Goal: Transaction & Acquisition: Purchase product/service

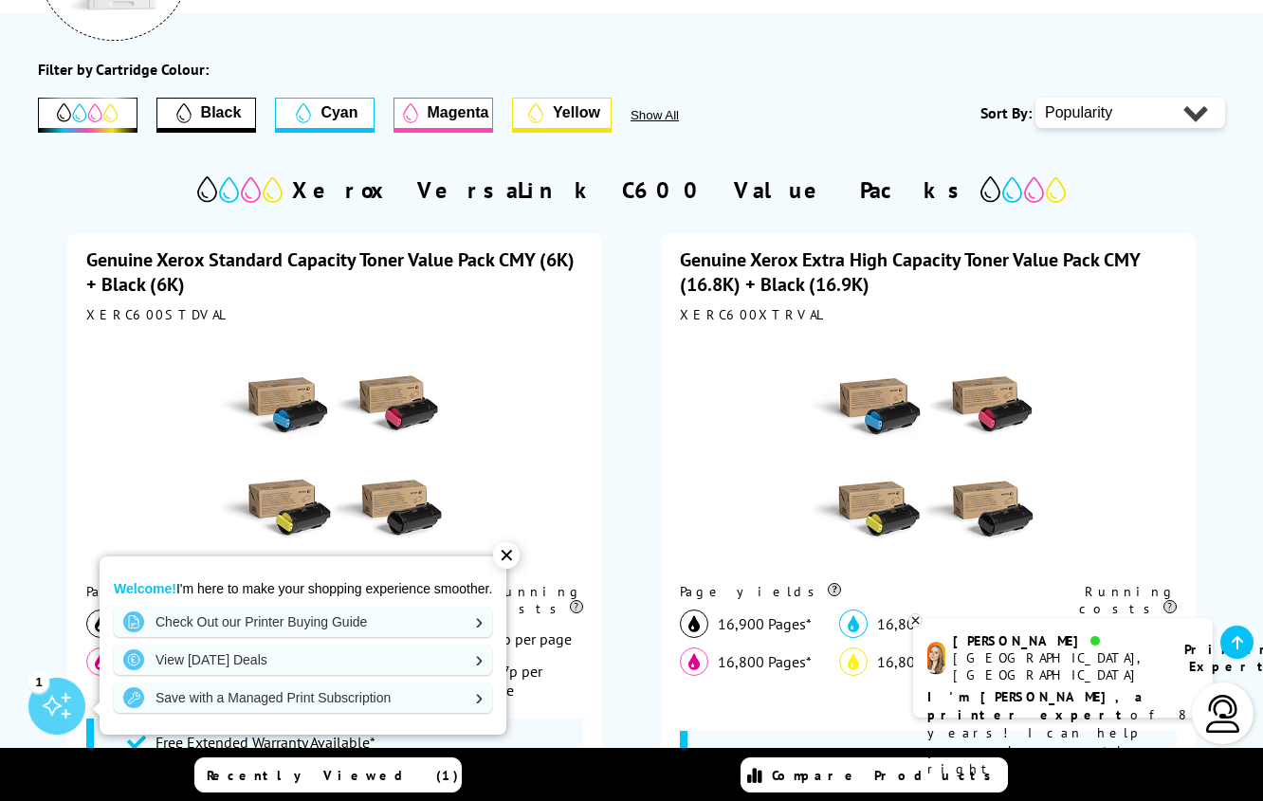
scroll to position [190, 0]
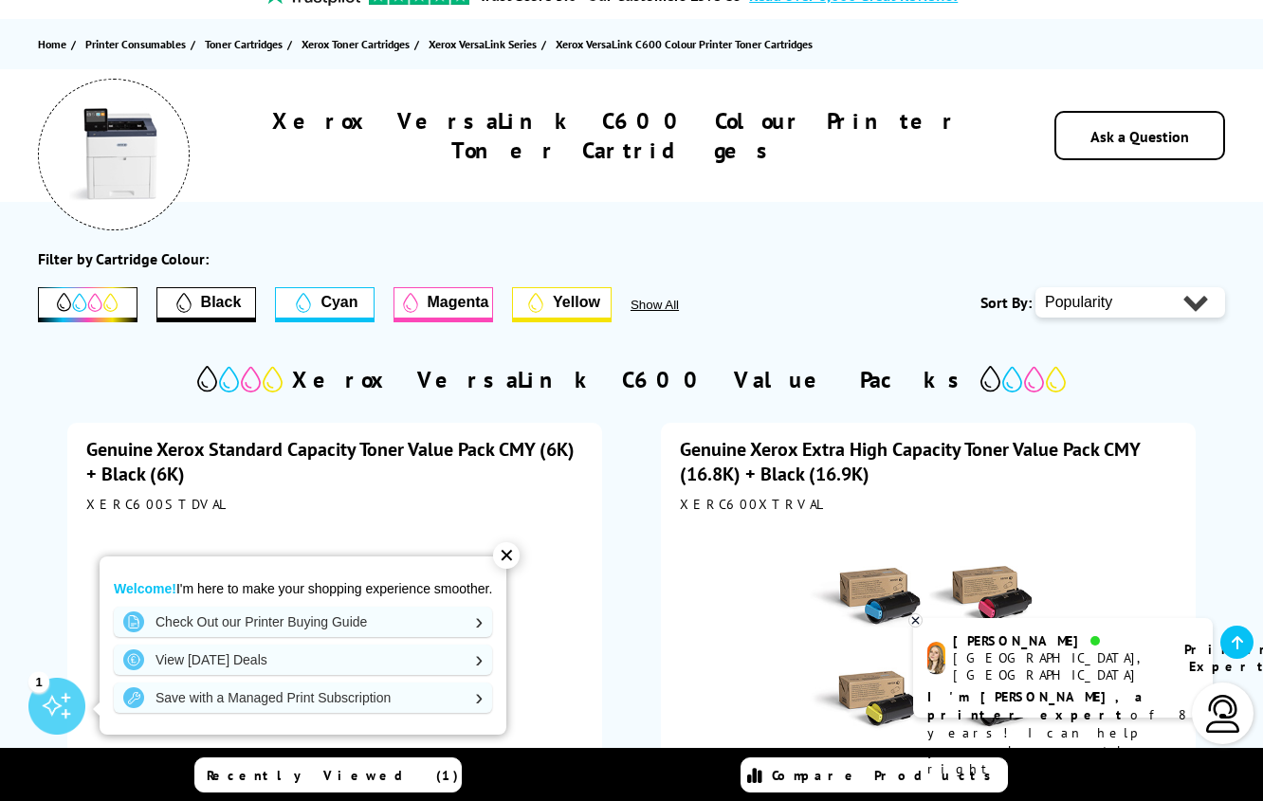
click at [224, 300] on span "Black" at bounding box center [221, 302] width 41 height 17
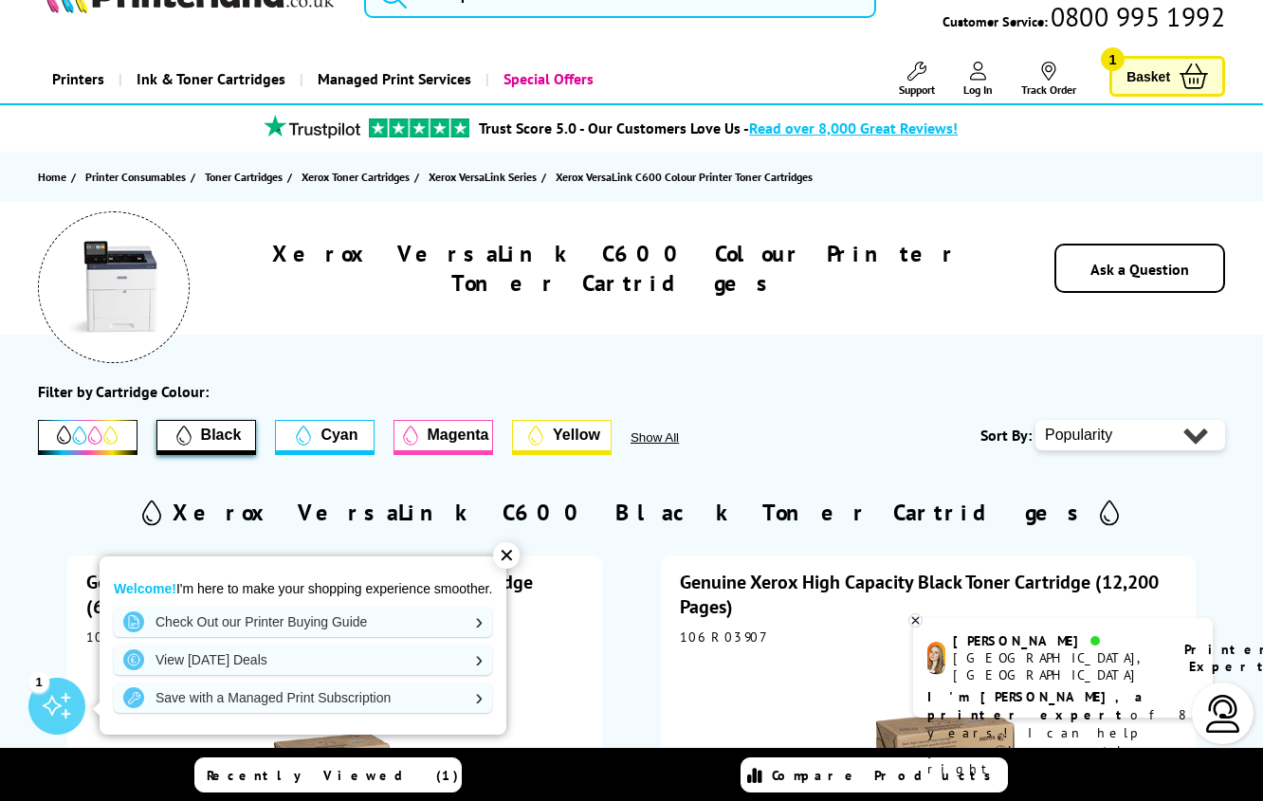
scroll to position [0, 0]
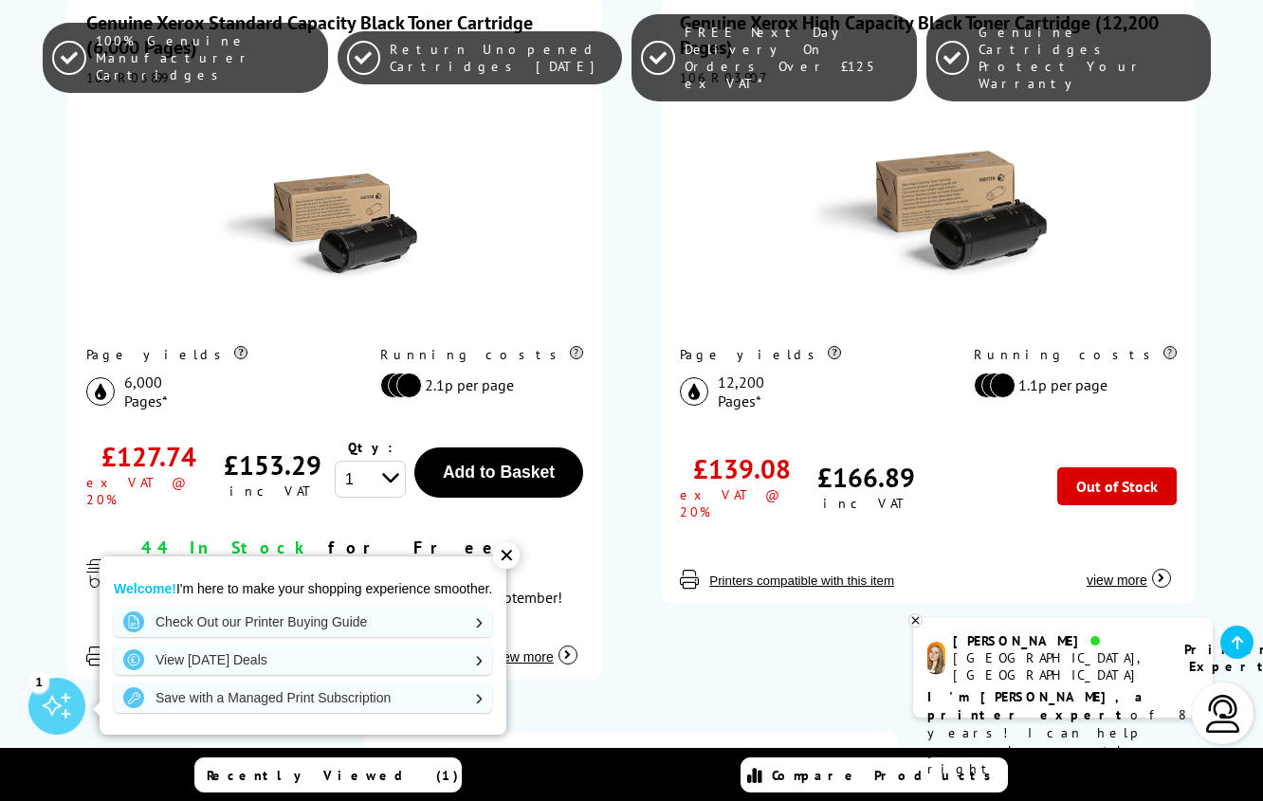
scroll to position [664, 0]
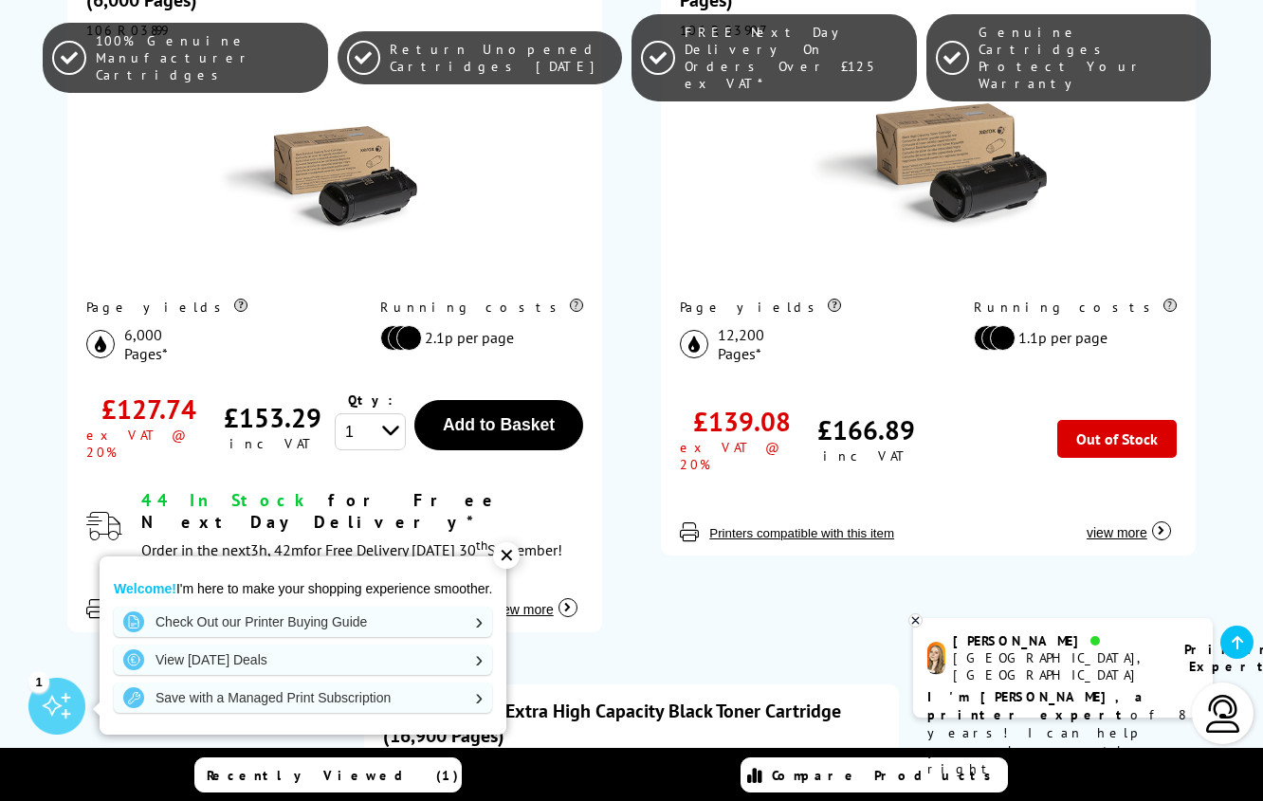
click at [506, 553] on div "✕" at bounding box center [506, 555] width 27 height 27
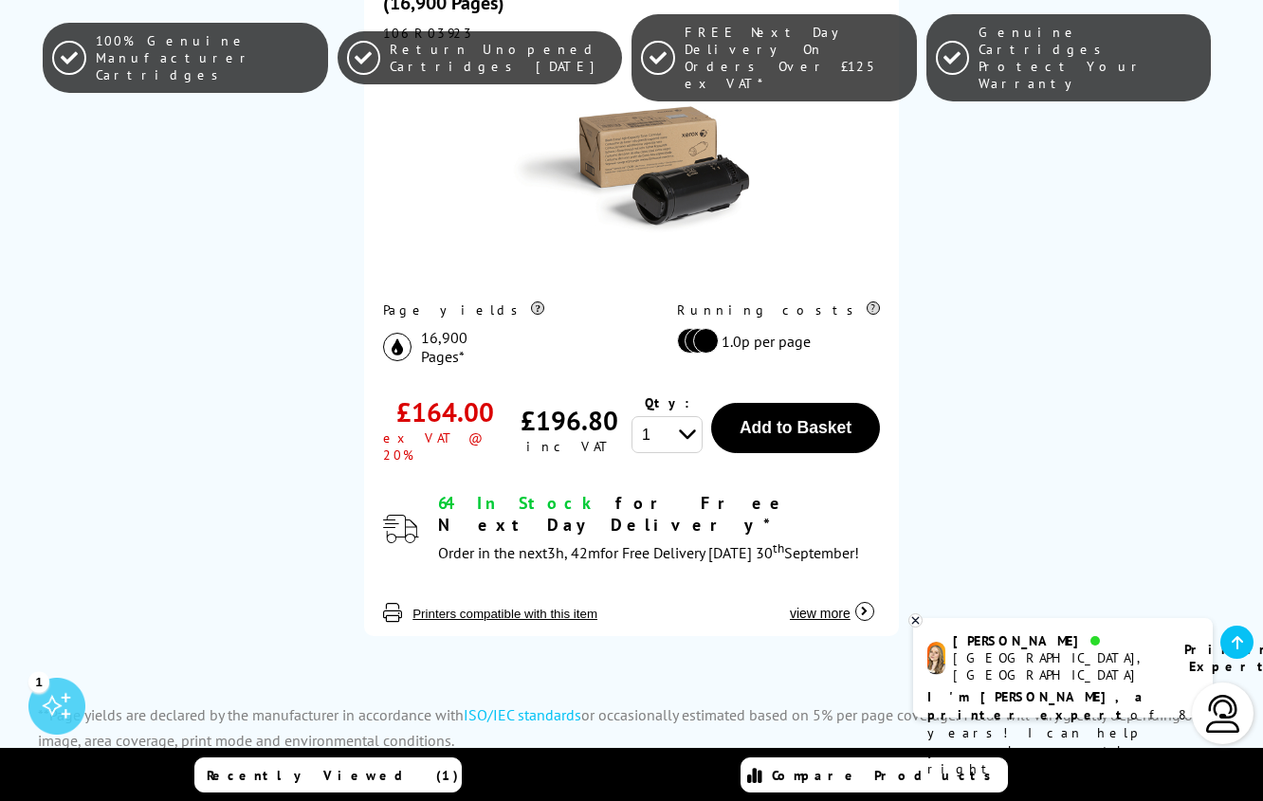
scroll to position [1422, 0]
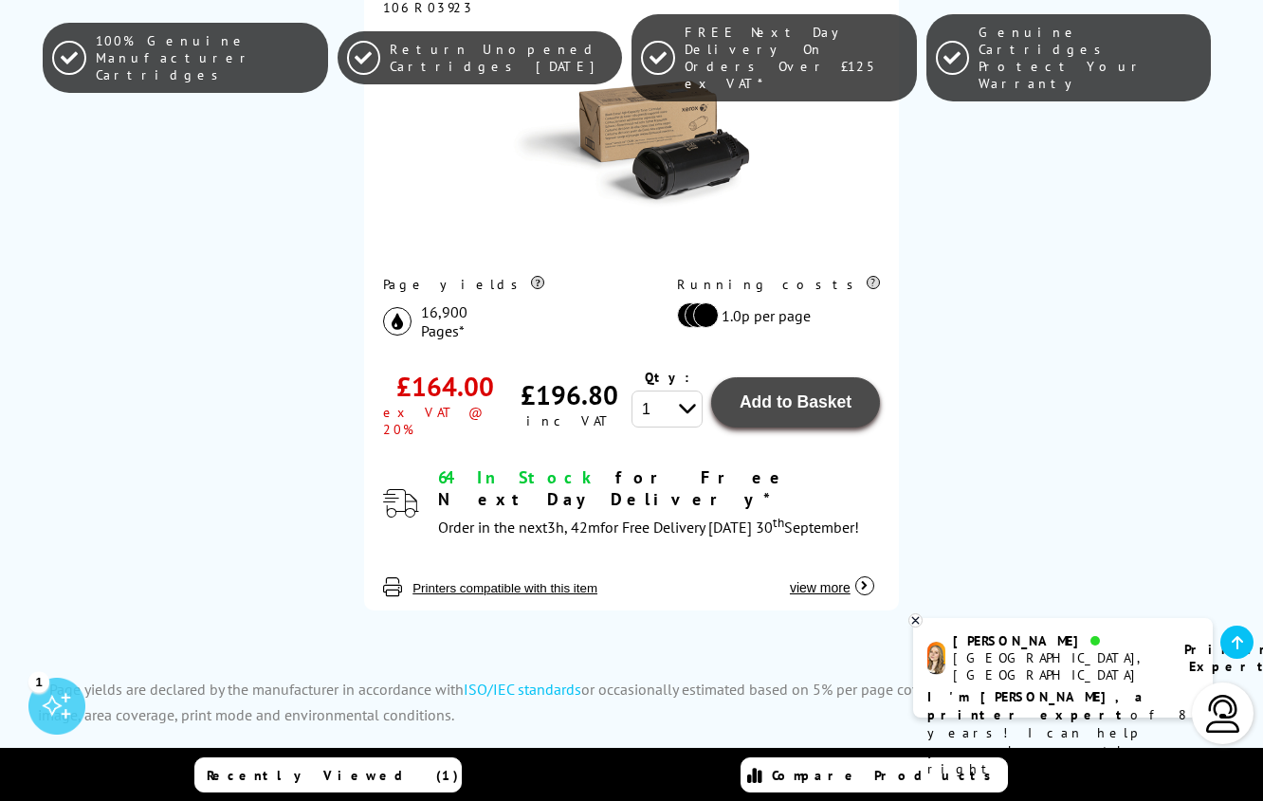
click at [801, 392] on span "Add to Basket" at bounding box center [795, 401] width 112 height 19
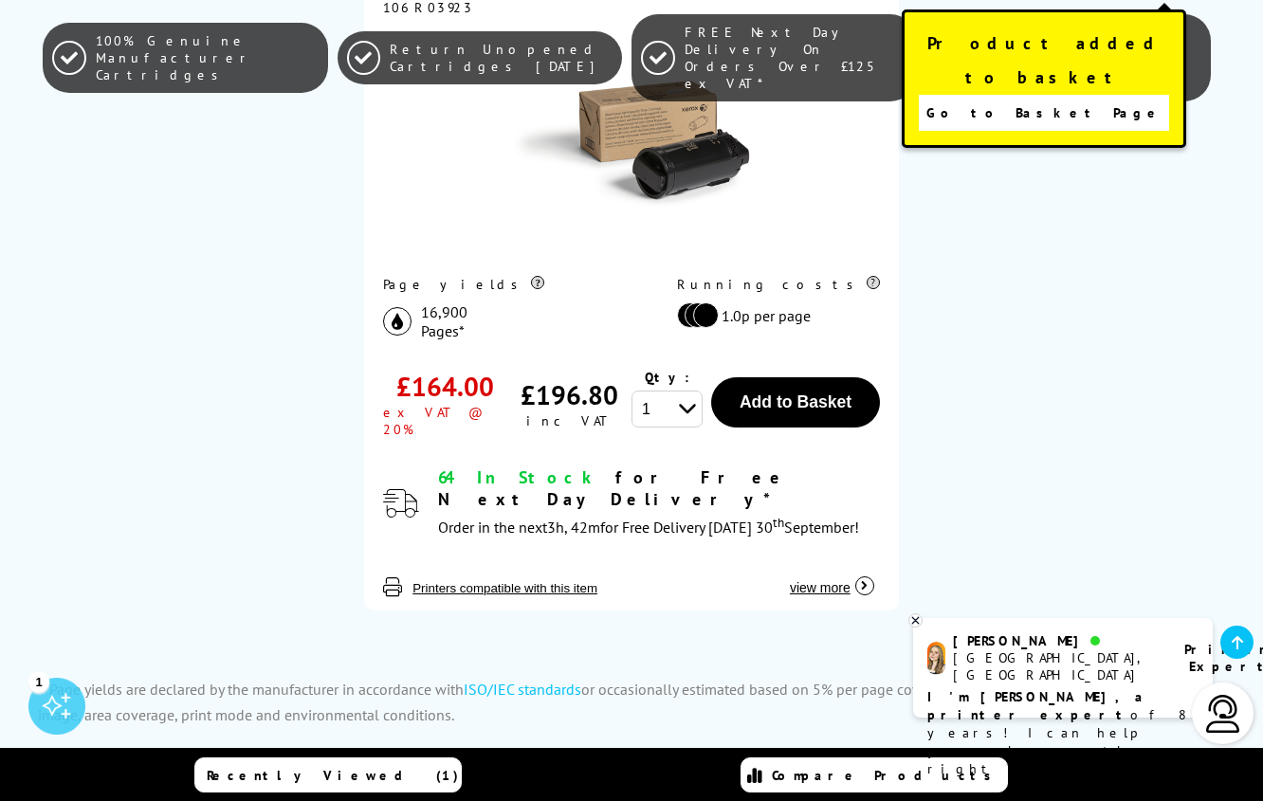
click at [1017, 100] on span "Go to Basket Page" at bounding box center [1044, 113] width 236 height 27
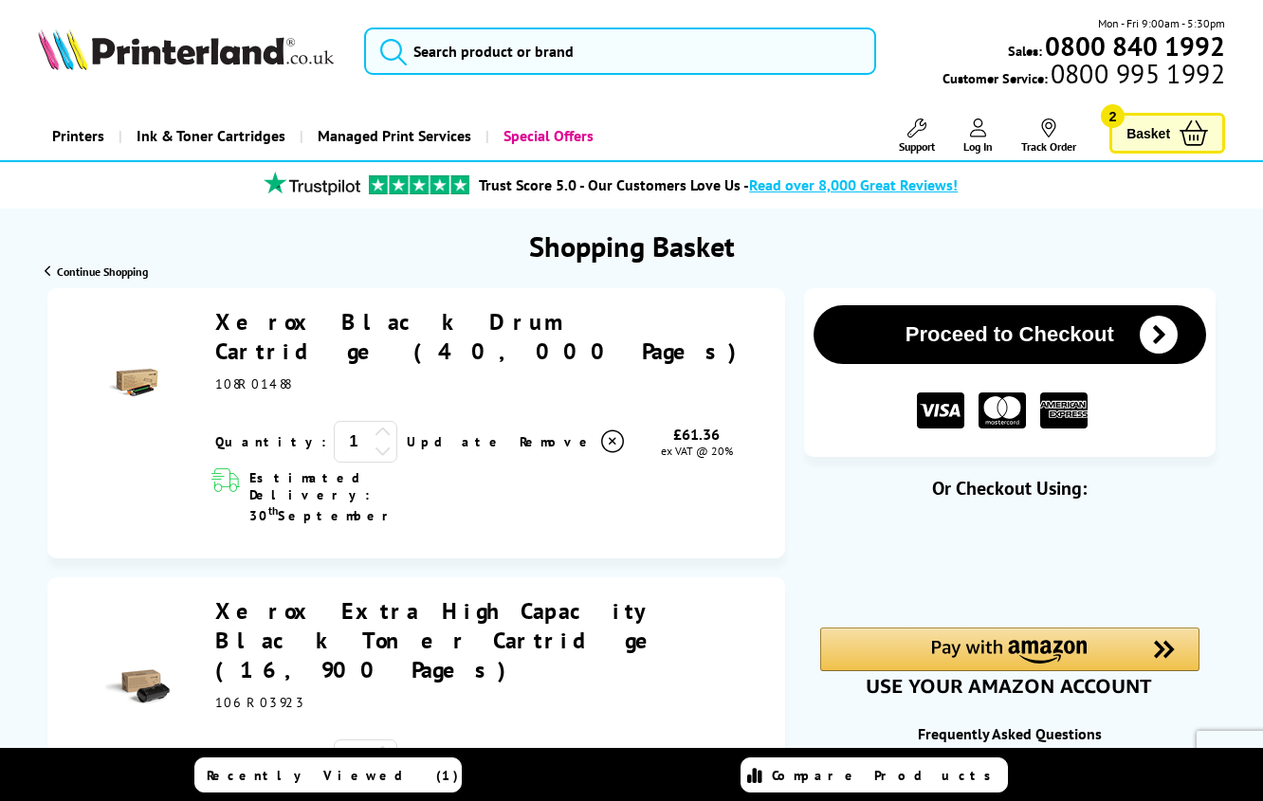
click at [514, 320] on link "Xerox Black Drum Cartridge (40,000 Pages)" at bounding box center [482, 336] width 534 height 59
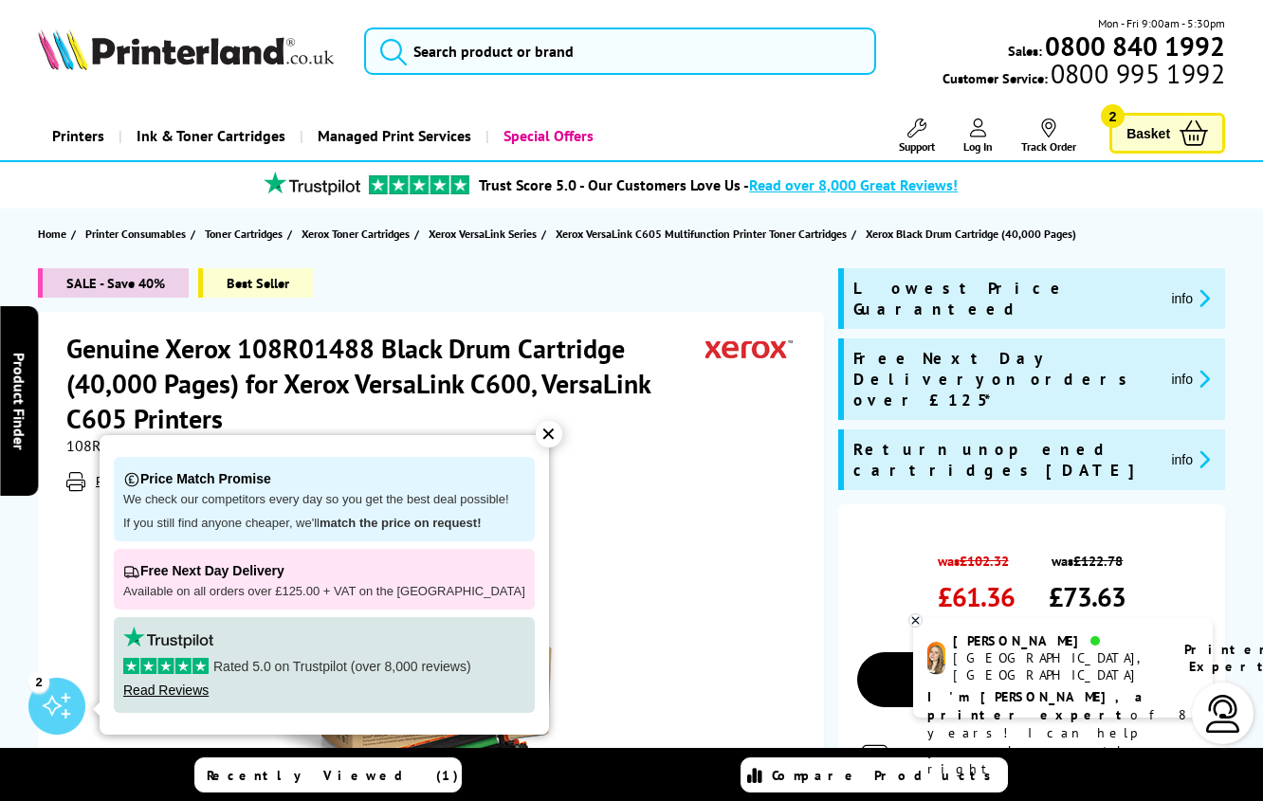
click at [536, 433] on div "✕" at bounding box center [549, 434] width 27 height 27
